Goal: Task Accomplishment & Management: Use online tool/utility

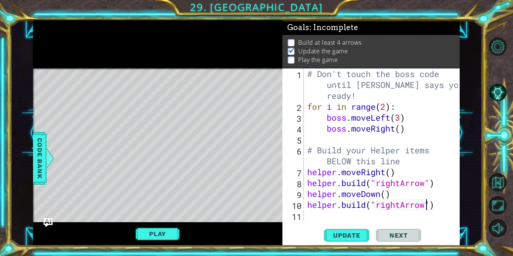
scroll to position [0, 5]
click at [330, 216] on div "# Don't touch the boss code until [PERSON_NAME] says you're ready! for i in ran…" at bounding box center [384, 166] width 156 height 196
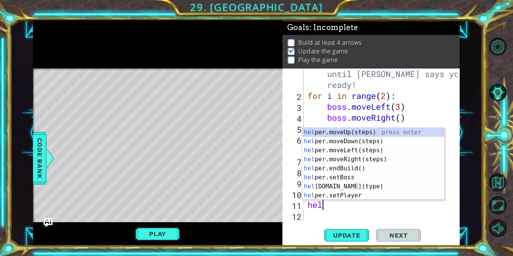
type textarea "help"
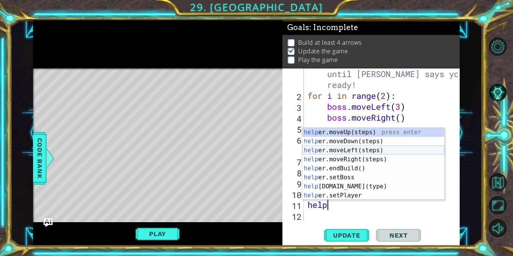
click at [341, 148] on div "help er.moveUp(steps) press enter help er.moveDown(steps) press enter help er.m…" at bounding box center [373, 173] width 142 height 90
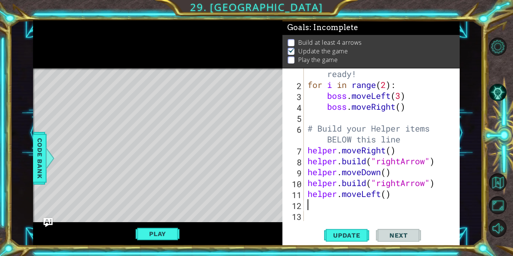
scroll to position [22, 0]
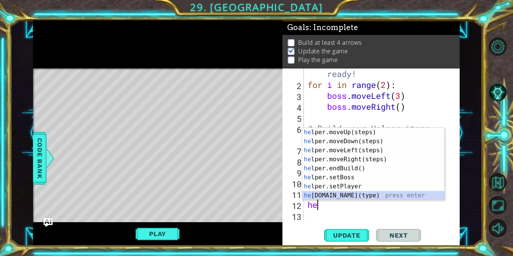
click at [364, 196] on div "he lper.moveUp(steps) press enter he lper.moveDown(steps) press enter he lper.m…" at bounding box center [373, 173] width 142 height 90
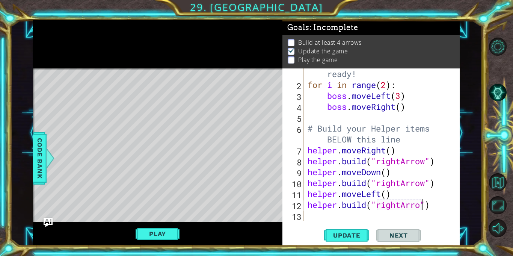
scroll to position [0, 5]
type textarea "[DOMAIN_NAME]("rightArrow")"
click at [368, 234] on button "Update" at bounding box center [346, 235] width 45 height 18
click at [365, 214] on div "# Don't touch the boss code until [PERSON_NAME] says you're ready! for i in ran…" at bounding box center [383, 145] width 155 height 196
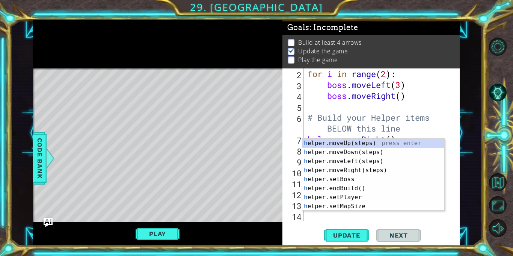
scroll to position [33, 0]
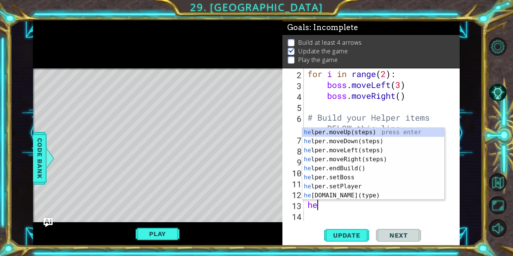
type textarea "hel"
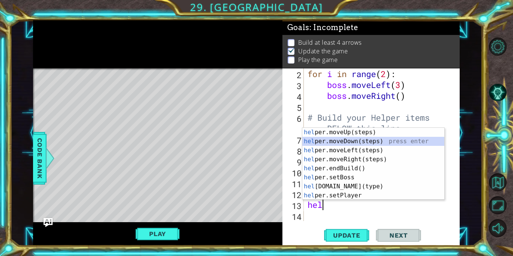
click at [368, 142] on div "hel per.moveUp(steps) press enter hel per.moveDown(steps) press enter hel per.m…" at bounding box center [373, 173] width 142 height 90
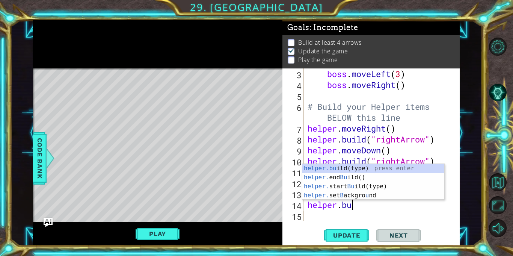
scroll to position [0, 2]
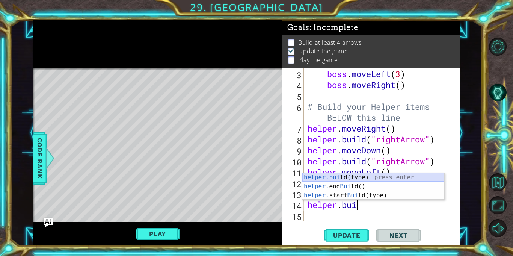
click at [382, 178] on div "helper.[PERSON_NAME](type) press enter helper. end [PERSON_NAME]() press enter …" at bounding box center [373, 195] width 142 height 45
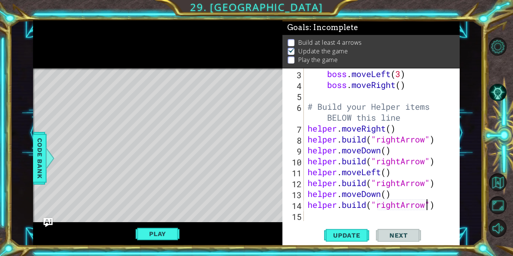
scroll to position [0, 5]
type textarea "[DOMAIN_NAME]("rightArrow")"
click at [405, 235] on span "Next" at bounding box center [398, 235] width 33 height 8
click at [335, 234] on span "Update" at bounding box center [347, 235] width 42 height 8
click at [166, 232] on button "Play" at bounding box center [158, 233] width 44 height 14
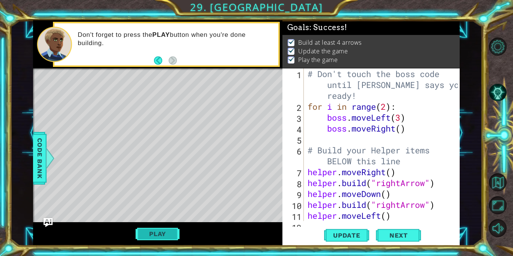
scroll to position [0, 0]
click at [392, 232] on span "Next" at bounding box center [398, 236] width 33 height 8
click at [386, 234] on body "1 ההההההההההההההההההההההההההההההההההההההההההההההההההההההההההההההההההההההההההההה…" at bounding box center [256, 128] width 513 height 256
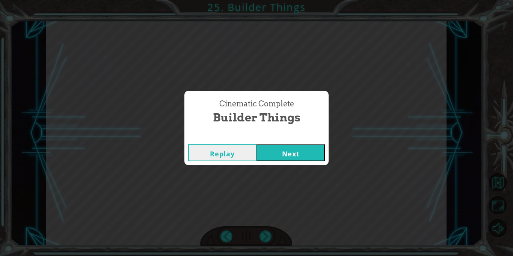
click at [299, 153] on button "Next" at bounding box center [290, 152] width 68 height 17
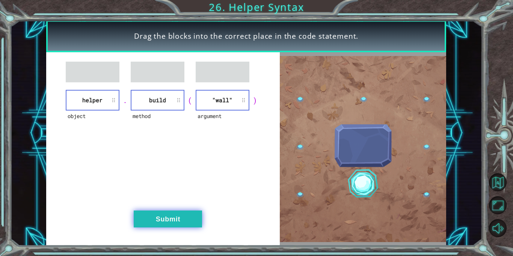
click at [157, 211] on button "Submit" at bounding box center [168, 218] width 68 height 17
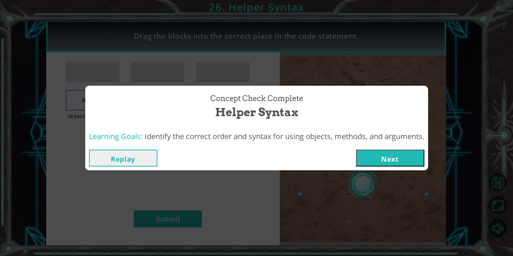
click at [390, 161] on button "Next" at bounding box center [390, 157] width 68 height 17
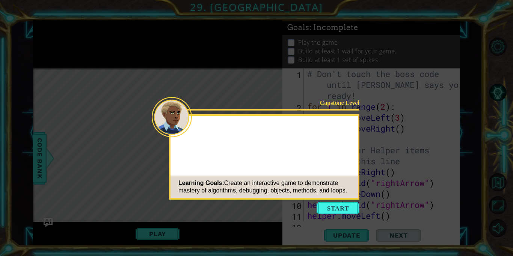
click at [350, 210] on button "Start" at bounding box center [338, 208] width 43 height 12
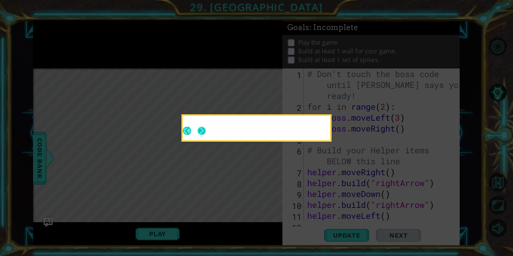
click at [199, 134] on button "Next" at bounding box center [202, 131] width 8 height 8
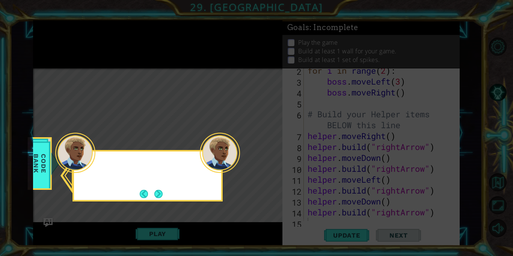
click at [157, 193] on button "Next" at bounding box center [158, 194] width 8 height 8
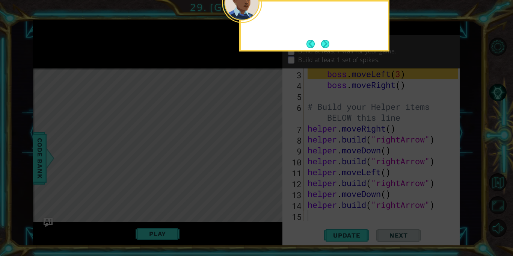
scroll to position [44, 0]
